Goal: Information Seeking & Learning: Learn about a topic

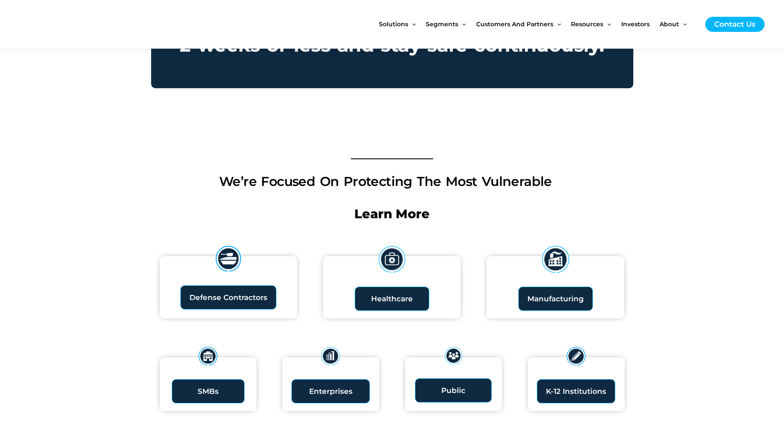
scroll to position [817, 0]
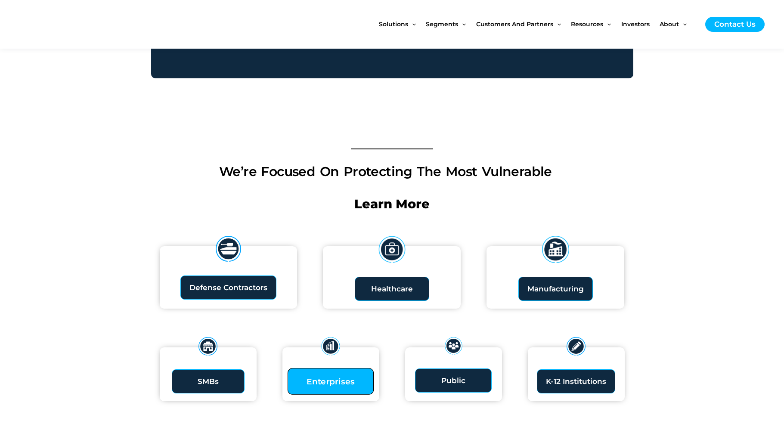
click at [345, 370] on link "Enterprises" at bounding box center [331, 381] width 86 height 27
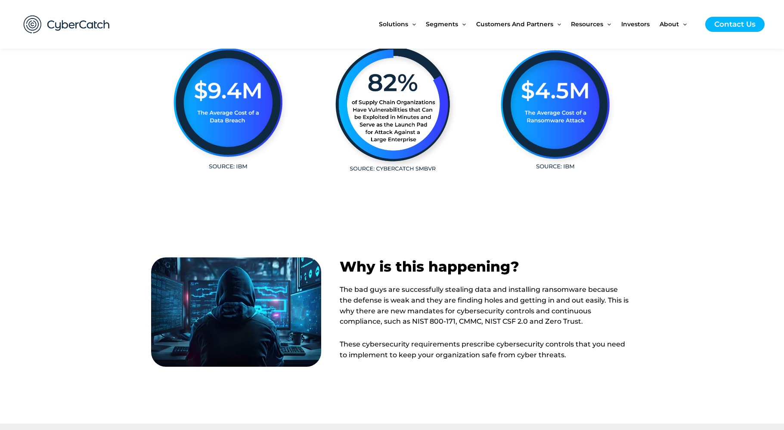
scroll to position [370, 0]
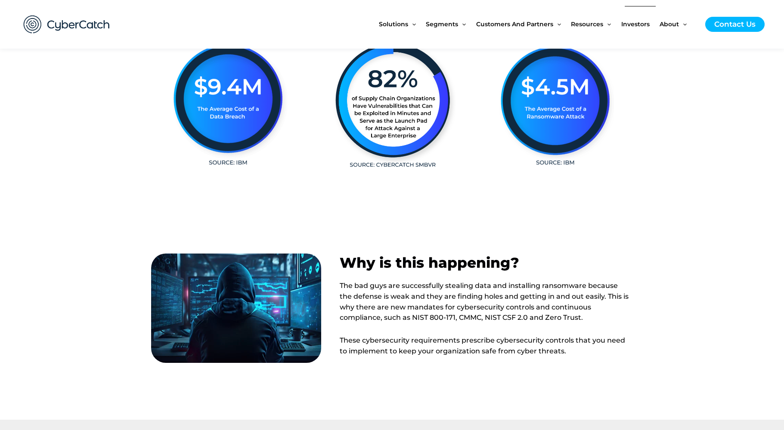
click at [635, 22] on span "Investors" at bounding box center [635, 24] width 28 height 36
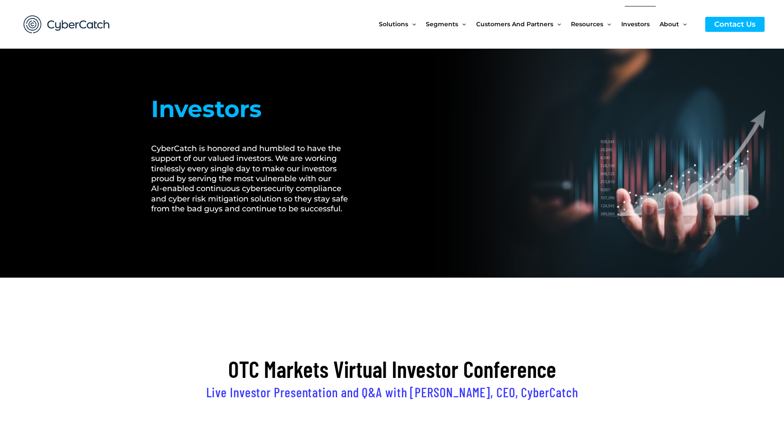
click at [640, 25] on span "Investors" at bounding box center [635, 24] width 28 height 36
